Goal: Information Seeking & Learning: Learn about a topic

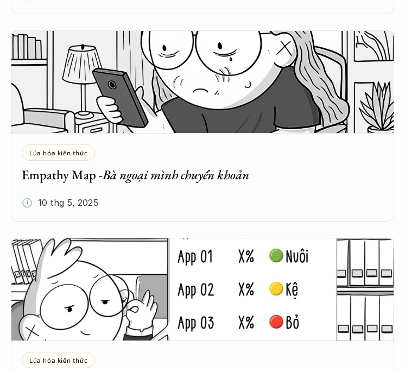
scroll to position [1224, 0]
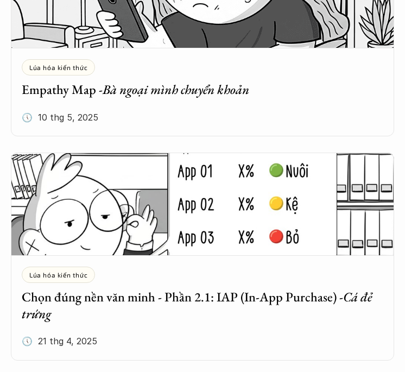
scroll to position [1157, 0]
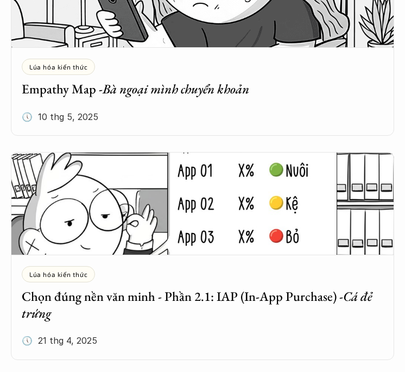
click at [132, 111] on div "Lúa hóa kiến thức Empathy Map - Bà ngoại mình chuyển khoản 🕔 [DATE]" at bounding box center [202, 97] width 383 height 77
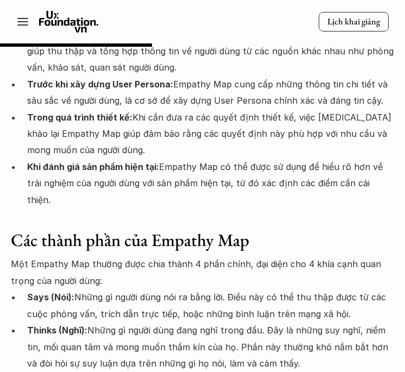
scroll to position [1450, 0]
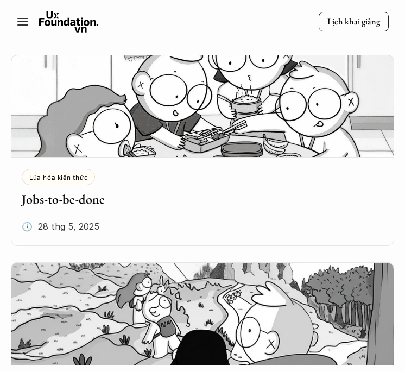
scroll to position [627, 0]
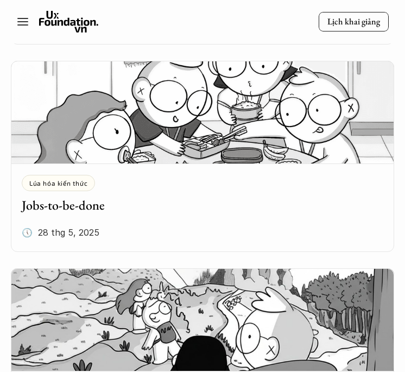
click at [99, 192] on div "Lúa hóa kiến thức Jobs-to-be-done" at bounding box center [202, 194] width 361 height 39
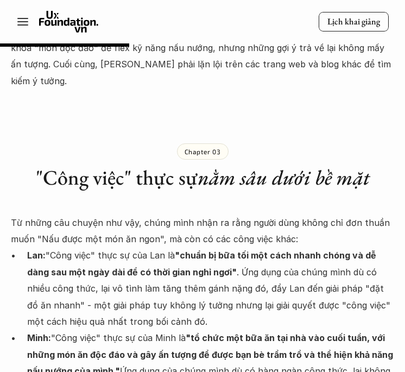
scroll to position [1123, 0]
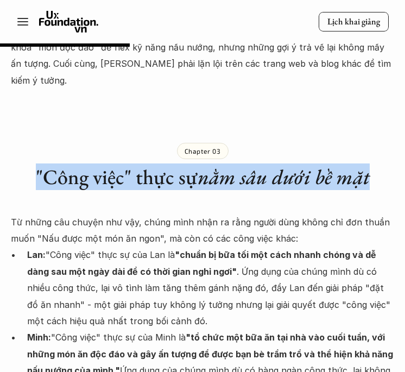
drag, startPoint x: 35, startPoint y: 138, endPoint x: 368, endPoint y: 129, distance: 333.8
click at [370, 164] on h1 ""Công việc" thực sự nằm sâu dưới bề mặt" at bounding box center [202, 176] width 383 height 25
copy h1 ""Công việc" thực sự nằm sâu dưới bề mặt"
